Goal: Task Accomplishment & Management: Use online tool/utility

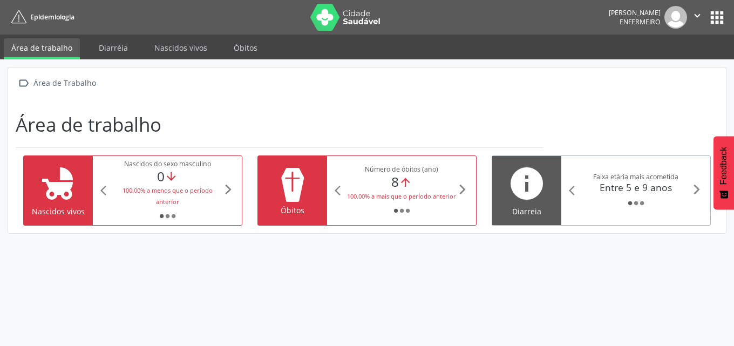
click at [618, 198] on div "fiber_manual_record fiber_manual_record fiber_manual_record" at bounding box center [636, 203] width 110 height 11
click at [582, 188] on div "Entre 5 e 9 anos" at bounding box center [636, 187] width 110 height 12
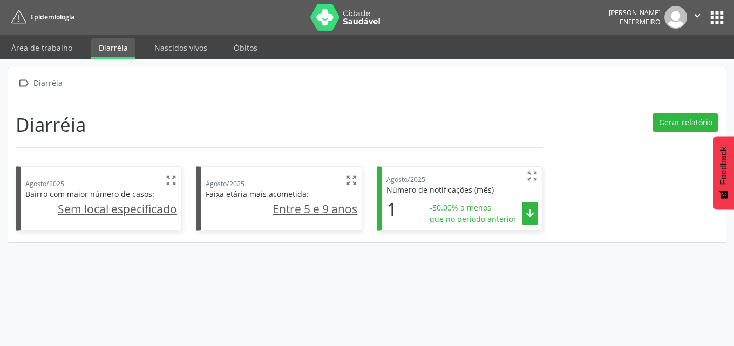
click at [452, 205] on span "-50.00% a menos" at bounding box center [473, 207] width 87 height 11
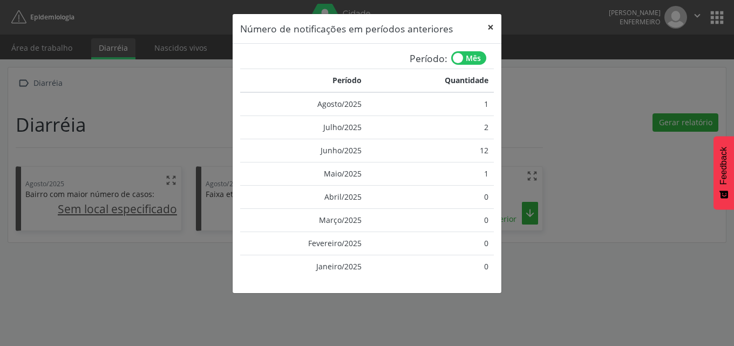
click at [491, 28] on button "×" at bounding box center [491, 27] width 22 height 26
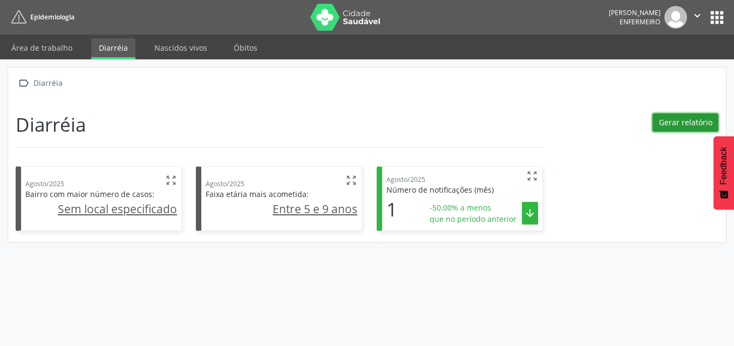
click at [668, 124] on button "Gerar relatório" at bounding box center [685, 122] width 66 height 18
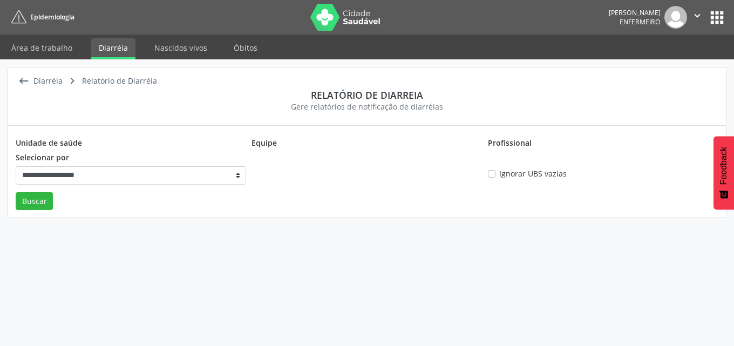
select select "*"
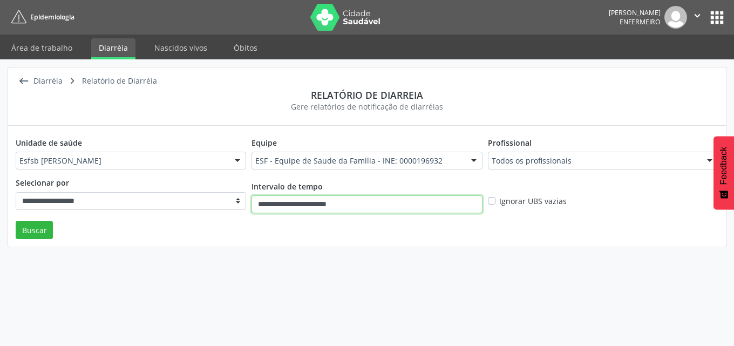
click at [371, 200] on input "**********" at bounding box center [366, 204] width 230 height 18
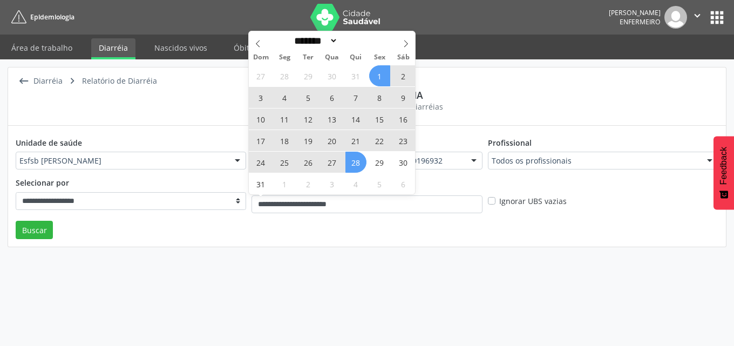
click at [379, 139] on span "22" at bounding box center [379, 140] width 21 height 21
type input "**********"
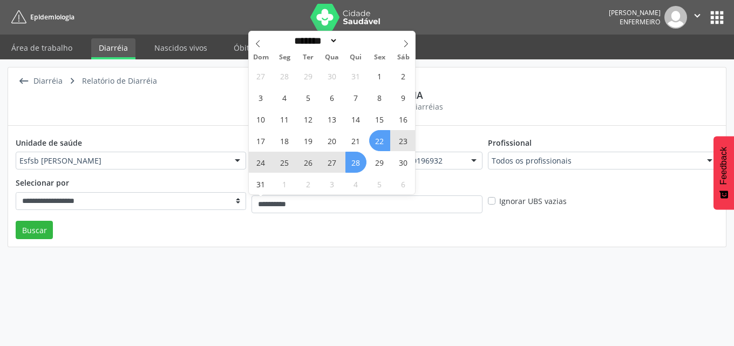
click at [356, 163] on span "28" at bounding box center [355, 162] width 21 height 21
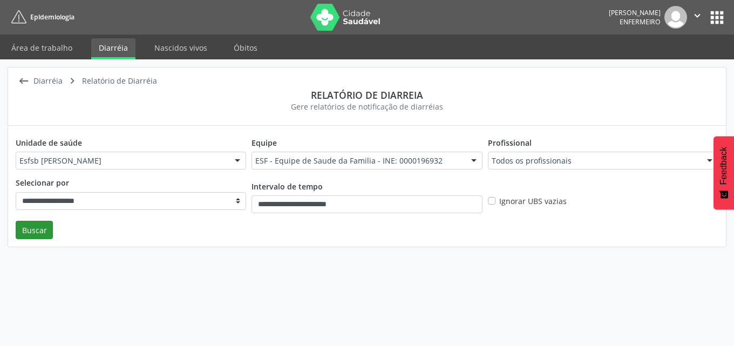
drag, startPoint x: 15, startPoint y: 230, endPoint x: 22, endPoint y: 230, distance: 6.5
click at [18, 230] on div "**********" at bounding box center [367, 186] width 718 height 121
click at [22, 230] on button "Buscar" at bounding box center [34, 230] width 37 height 18
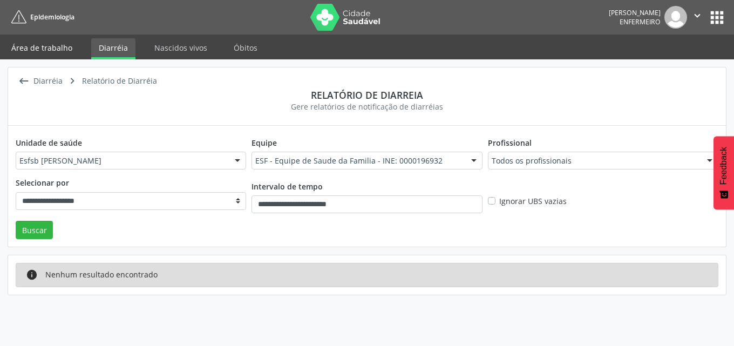
click at [64, 50] on link "Área de trabalho" at bounding box center [42, 47] width 76 height 19
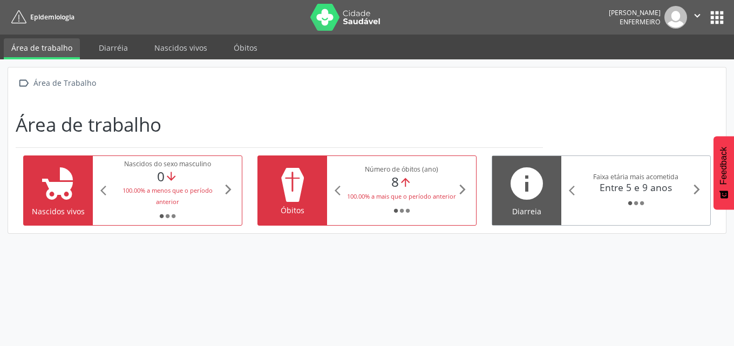
click at [400, 184] on icon "arrow_upward" at bounding box center [405, 182] width 13 height 13
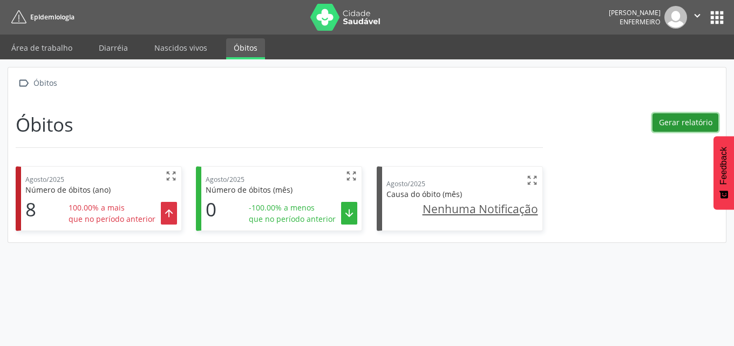
click at [665, 124] on button "Gerar relatório" at bounding box center [685, 122] width 66 height 18
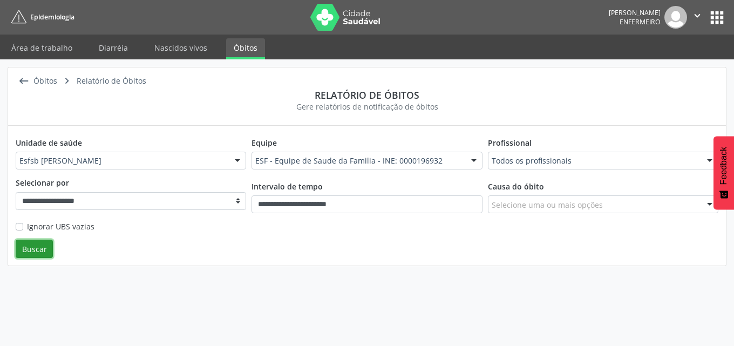
click at [36, 253] on button "Buscar" at bounding box center [34, 249] width 37 height 18
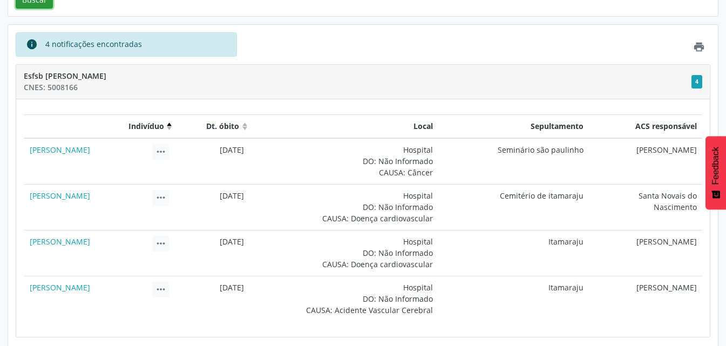
scroll to position [268, 0]
